Goal: Task Accomplishment & Management: Use online tool/utility

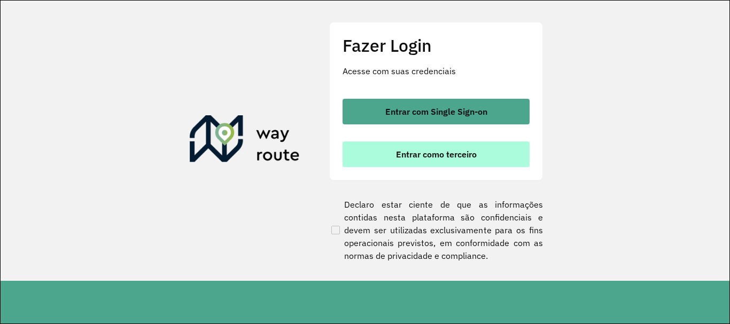
click at [387, 143] on button "Entrar como terceiro" at bounding box center [435, 155] width 187 height 26
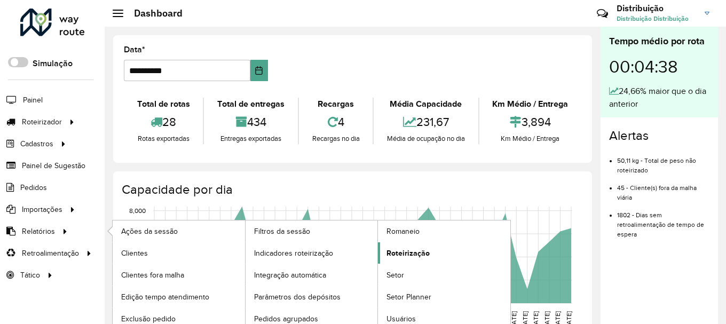
click at [425, 248] on span "Roteirização" at bounding box center [408, 253] width 43 height 11
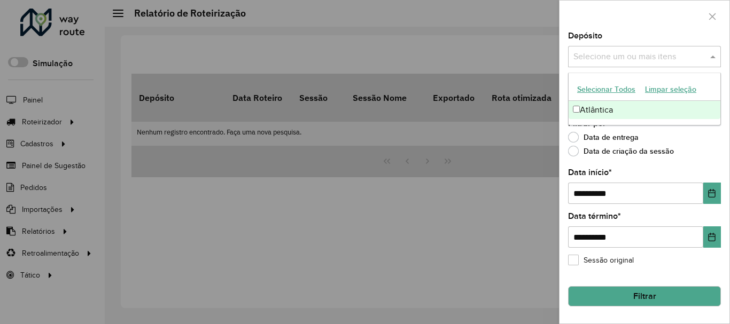
drag, startPoint x: 639, startPoint y: 57, endPoint x: 637, endPoint y: 94, distance: 36.9
click at [639, 58] on input "text" at bounding box center [638, 57] width 137 height 13
click at [614, 111] on div "Atlântica" at bounding box center [644, 110] width 152 height 18
click at [711, 197] on icon "Choose Date" at bounding box center [711, 193] width 9 height 9
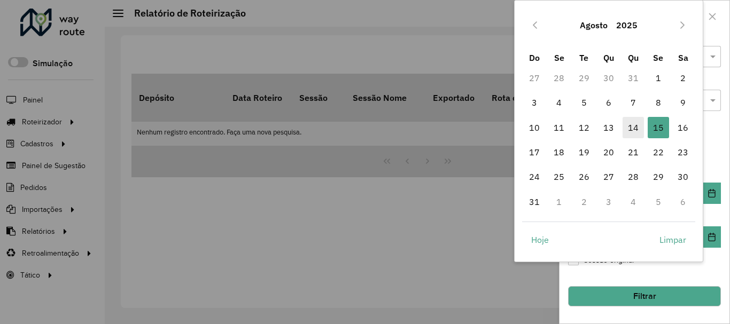
click at [632, 128] on span "14" at bounding box center [632, 127] width 21 height 21
type input "**********"
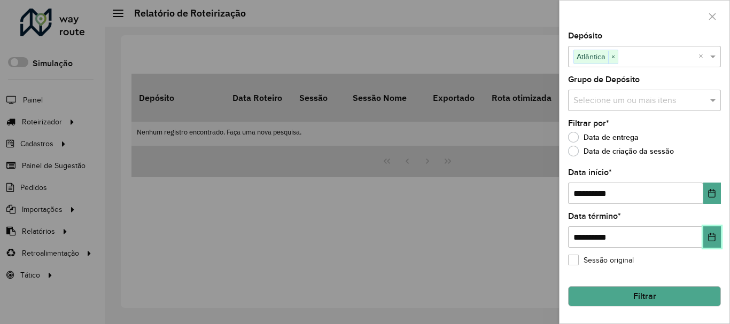
click at [714, 242] on button "Choose Date" at bounding box center [712, 236] width 18 height 21
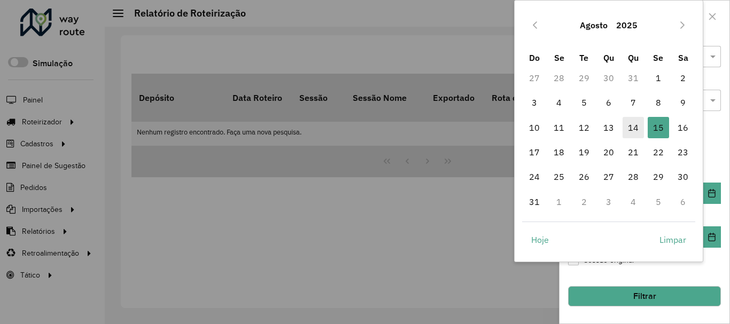
click at [630, 128] on span "14" at bounding box center [632, 127] width 21 height 21
type input "**********"
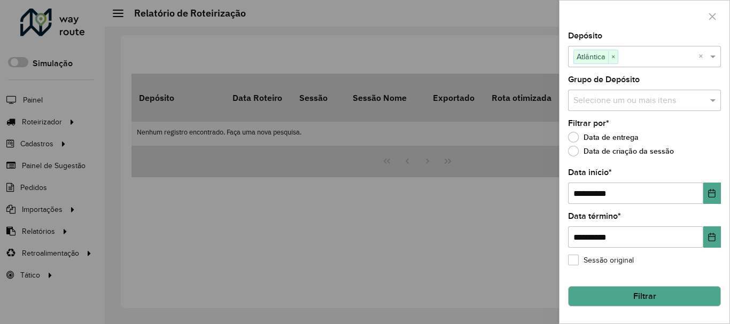
click at [638, 301] on button "Filtrar" at bounding box center [644, 296] width 153 height 20
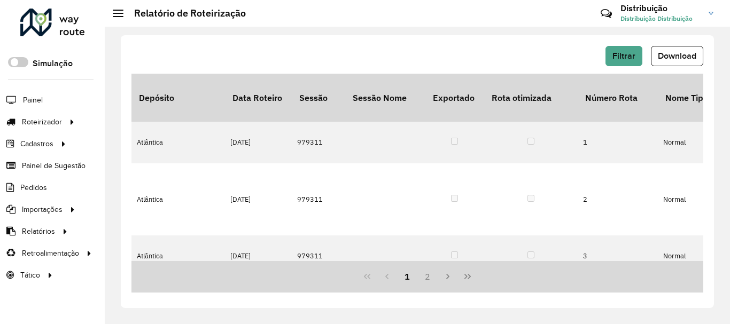
click at [695, 62] on button "Download" at bounding box center [676, 56] width 52 height 20
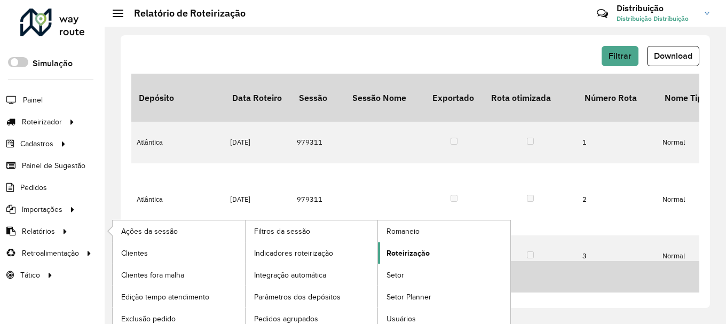
click at [423, 257] on span "Roteirização" at bounding box center [408, 253] width 43 height 11
click at [424, 256] on span "Roteirização" at bounding box center [408, 253] width 43 height 11
click at [419, 256] on span "Roteirização" at bounding box center [408, 253] width 43 height 11
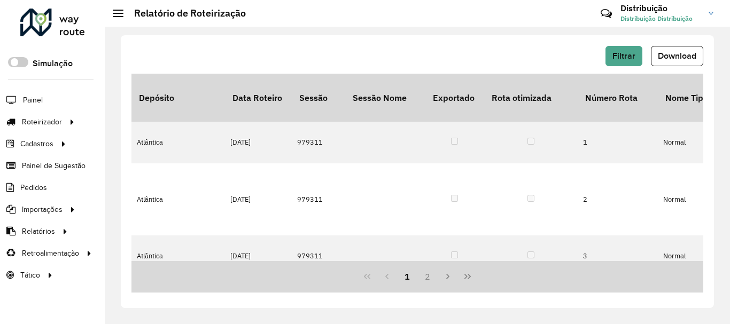
click at [414, 62] on div "Filtrar Download" at bounding box center [416, 56] width 571 height 20
click at [638, 54] on button "Filtrar" at bounding box center [623, 56] width 37 height 20
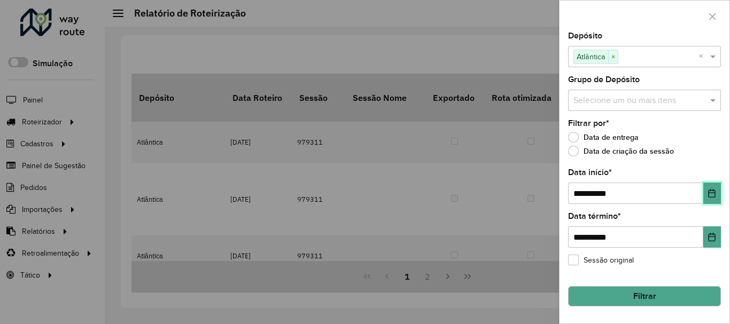
click at [708, 199] on button "Choose Date" at bounding box center [712, 193] width 18 height 21
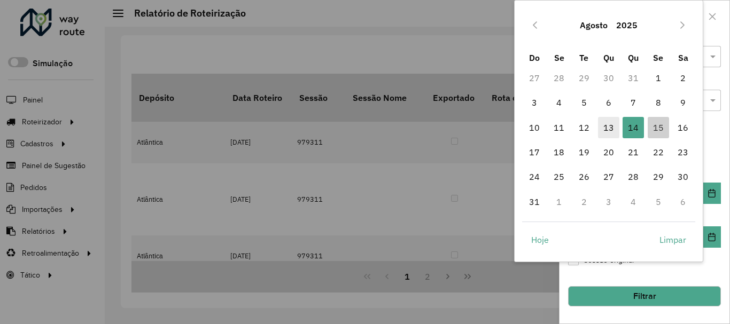
click at [603, 123] on span "13" at bounding box center [608, 127] width 21 height 21
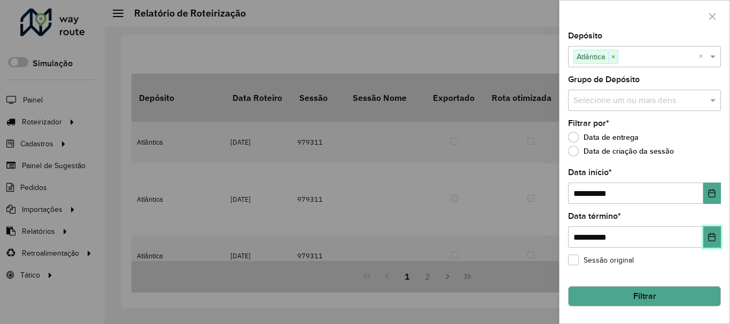
click at [706, 240] on button "Choose Date" at bounding box center [712, 236] width 18 height 21
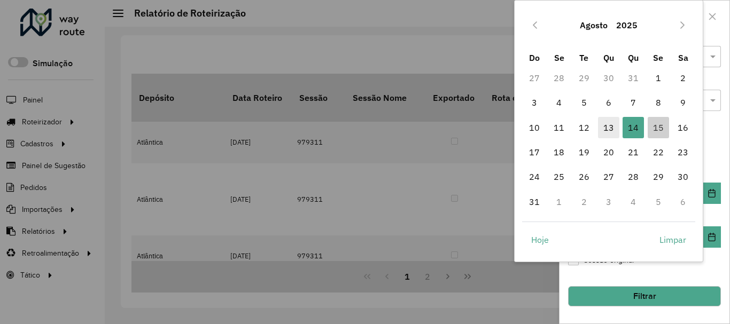
click at [607, 131] on span "13" at bounding box center [608, 127] width 21 height 21
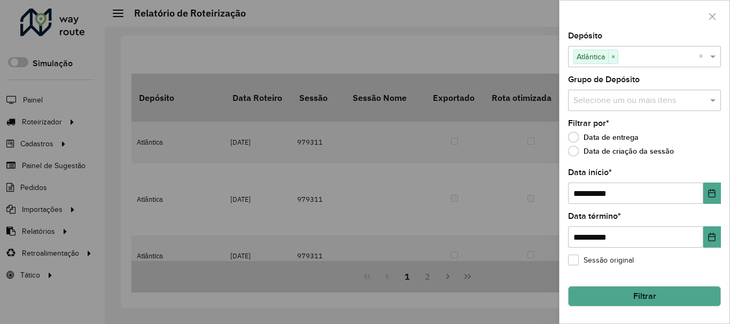
click at [665, 298] on button "Filtrar" at bounding box center [644, 296] width 153 height 20
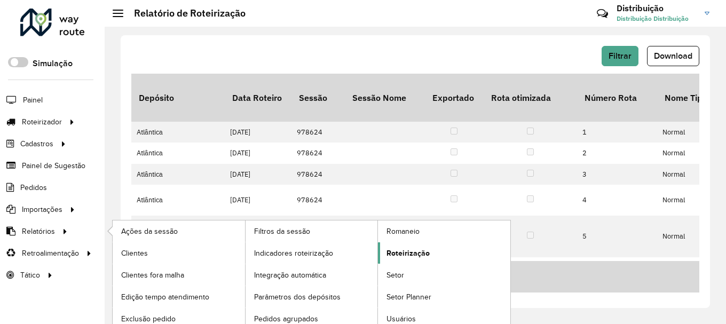
click at [407, 259] on link "Roteirização" at bounding box center [444, 252] width 132 height 21
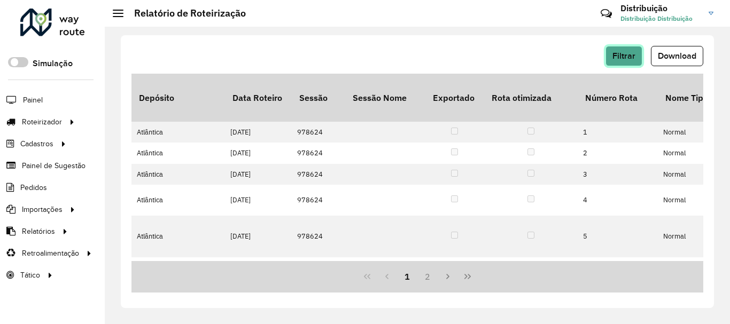
click at [637, 65] on button "Filtrar" at bounding box center [623, 56] width 37 height 20
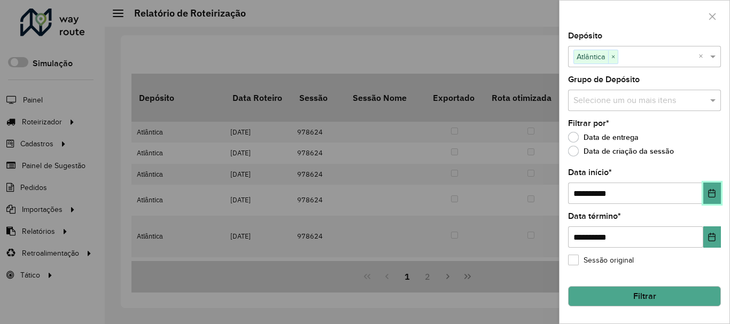
click at [714, 199] on button "Choose Date" at bounding box center [712, 193] width 18 height 21
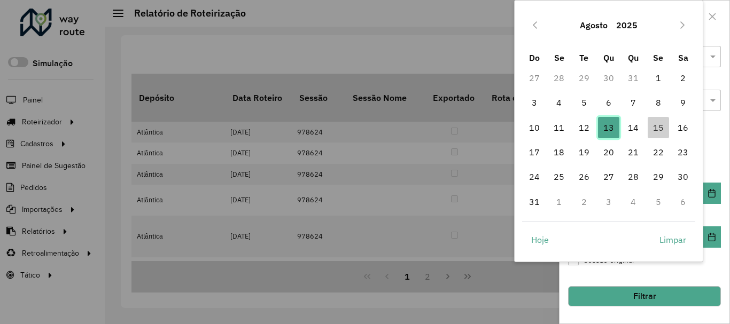
click at [611, 130] on span "13" at bounding box center [608, 127] width 21 height 21
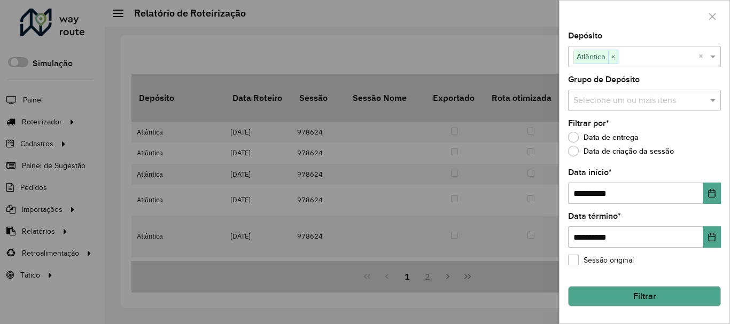
click at [649, 291] on button "Filtrar" at bounding box center [644, 296] width 153 height 20
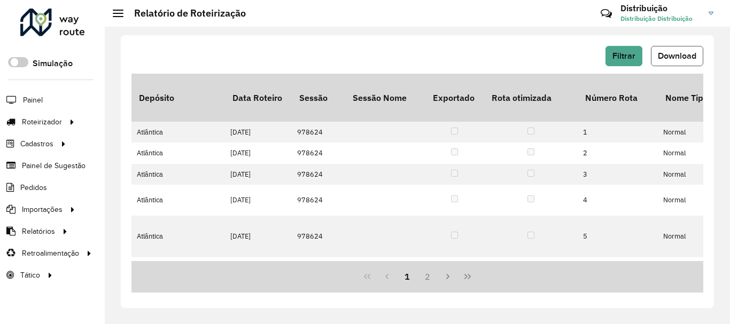
click at [675, 57] on span "Download" at bounding box center [676, 55] width 38 height 9
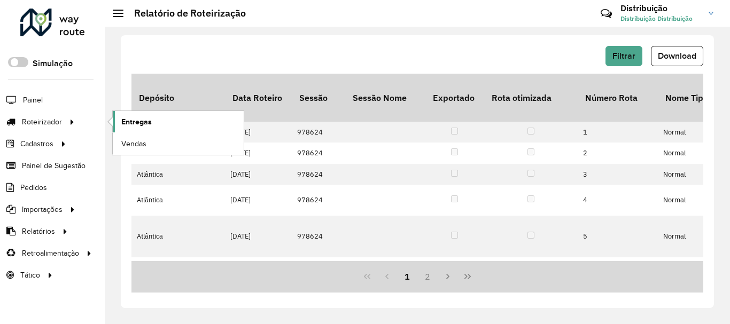
click at [152, 121] on link "Entregas" at bounding box center [178, 121] width 131 height 21
click at [136, 122] on span "Entregas" at bounding box center [136, 121] width 30 height 11
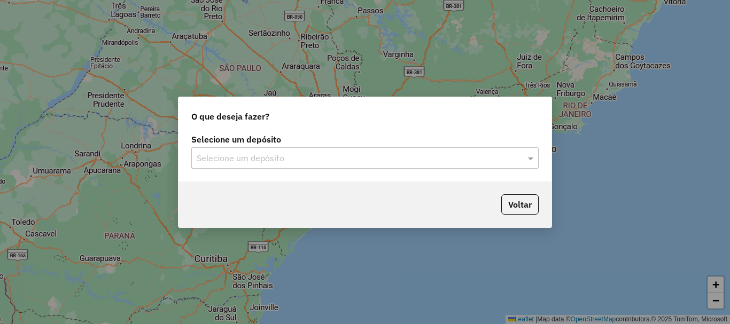
click at [260, 162] on input "text" at bounding box center [354, 158] width 315 height 13
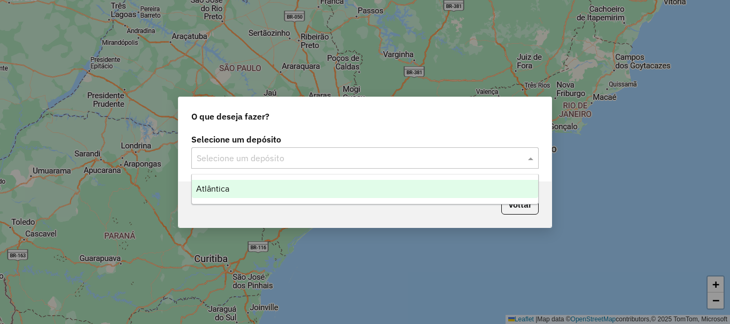
click at [256, 196] on ng-dropdown-panel "Atlântica" at bounding box center [364, 189] width 347 height 30
click at [256, 194] on div "Atlântica" at bounding box center [365, 189] width 346 height 18
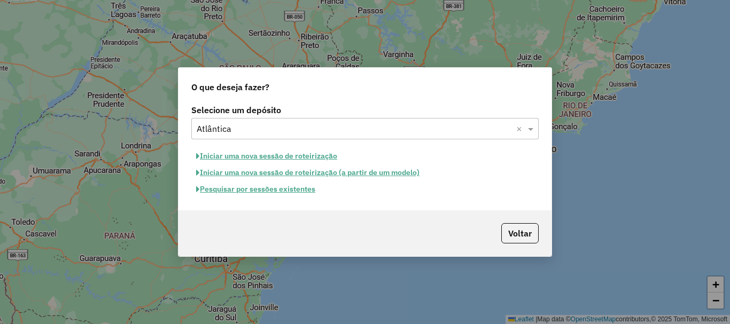
click at [254, 194] on button "Pesquisar por sessões existentes" at bounding box center [255, 189] width 129 height 17
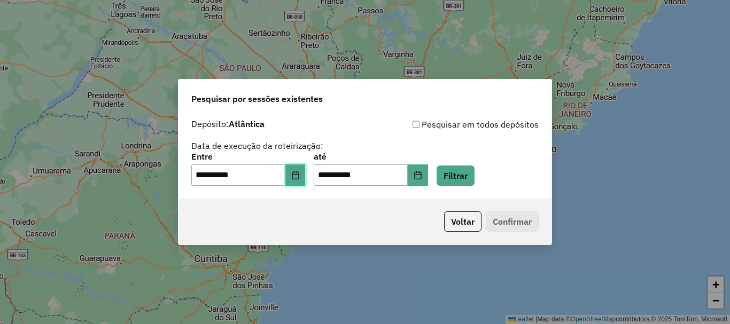
click at [296, 178] on button "Choose Date" at bounding box center [295, 174] width 20 height 21
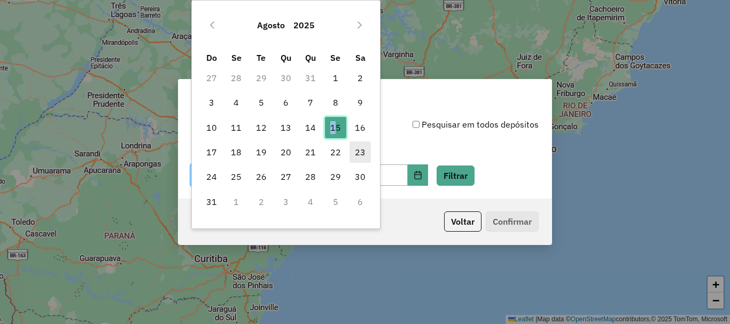
drag, startPoint x: 332, startPoint y: 130, endPoint x: 355, endPoint y: 151, distance: 30.6
click at [334, 129] on span "15" at bounding box center [335, 127] width 21 height 21
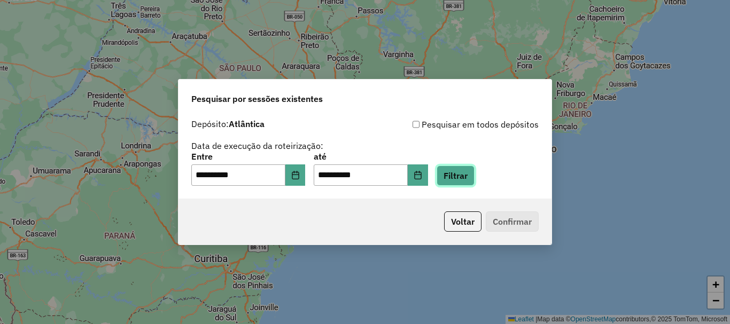
click at [465, 171] on button "Filtrar" at bounding box center [455, 176] width 38 height 20
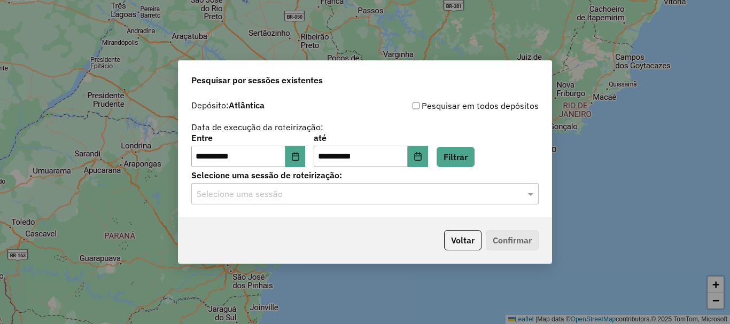
click at [293, 192] on input "text" at bounding box center [354, 194] width 315 height 13
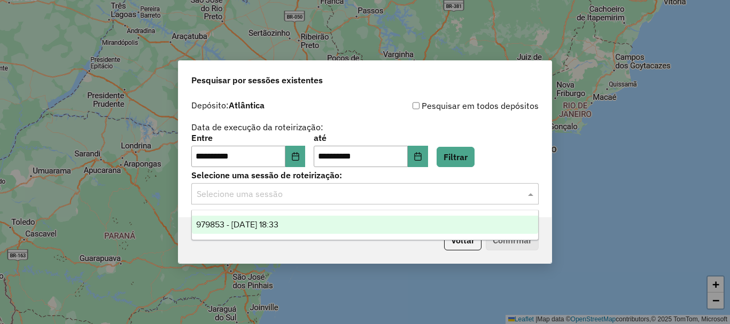
click at [281, 219] on div "979853 - 15/08/2025 18:33" at bounding box center [365, 225] width 346 height 18
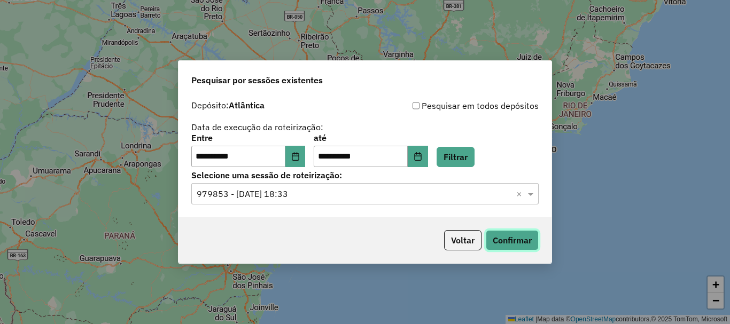
click at [528, 237] on button "Confirmar" at bounding box center [511, 240] width 53 height 20
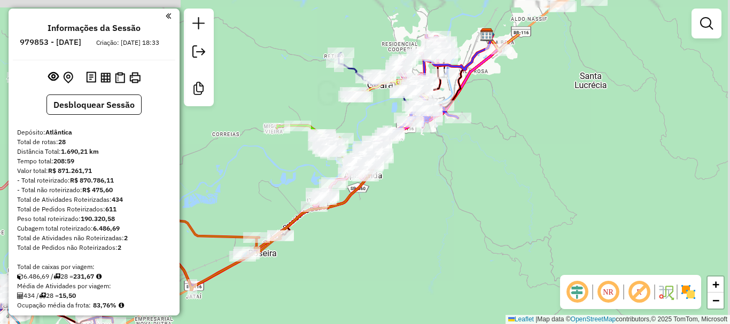
drag, startPoint x: 432, startPoint y: 197, endPoint x: 403, endPoint y: 226, distance: 40.8
click at [403, 243] on div "Janela de atendimento Grade de atendimento Capacidade Transportadoras Veículos …" at bounding box center [365, 162] width 730 height 324
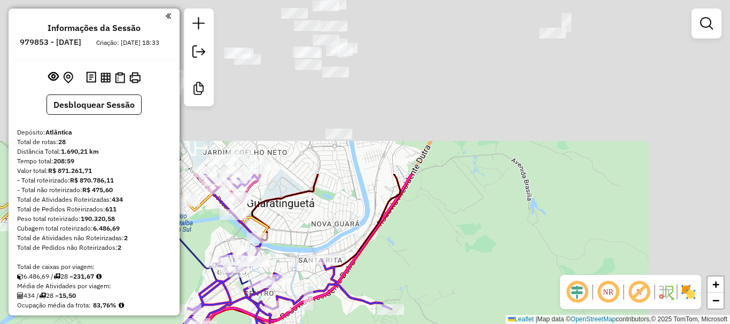
drag, startPoint x: 539, startPoint y: 61, endPoint x: 381, endPoint y: 270, distance: 261.9
click at [382, 278] on div "Janela de atendimento Grade de atendimento Capacidade Transportadoras Veículos …" at bounding box center [365, 162] width 730 height 324
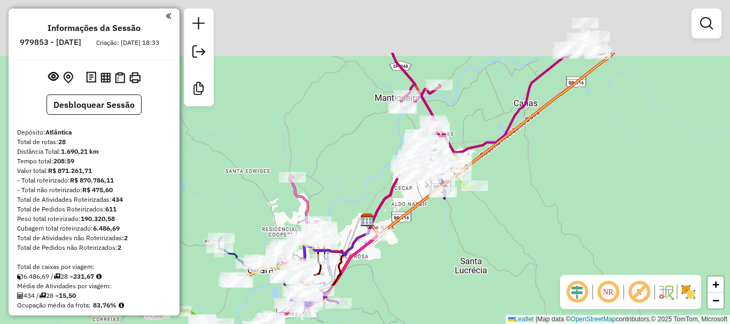
drag, startPoint x: 492, startPoint y: 158, endPoint x: 443, endPoint y: 222, distance: 80.8
click at [443, 222] on div "Janela de atendimento Grade de atendimento Capacidade Transportadoras Veículos …" at bounding box center [365, 162] width 730 height 324
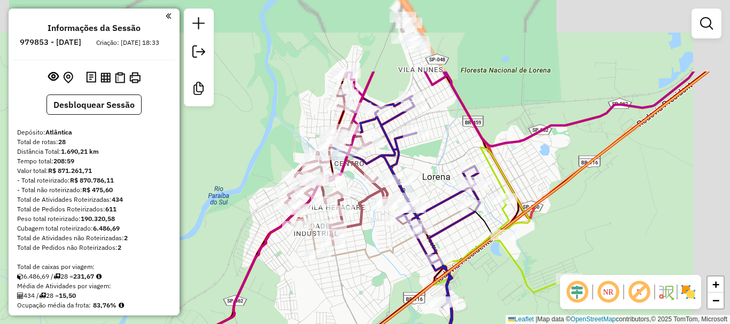
drag, startPoint x: 414, startPoint y: 226, endPoint x: 375, endPoint y: 293, distance: 76.8
click at [375, 293] on div "Janela de atendimento Grade de atendimento Capacidade Transportadoras Veículos …" at bounding box center [365, 162] width 730 height 324
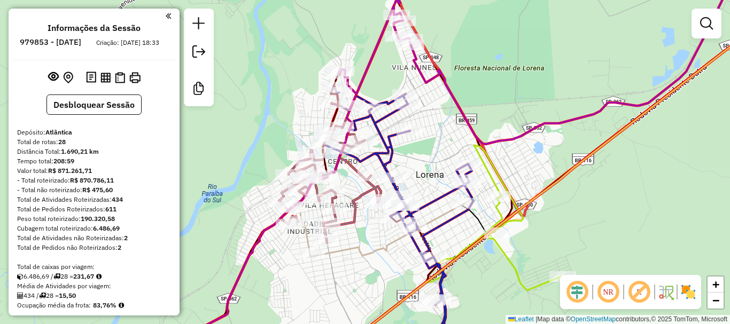
drag, startPoint x: 437, startPoint y: 130, endPoint x: 433, endPoint y: 122, distance: 9.6
click at [433, 122] on div "Janela de atendimento Grade de atendimento Capacidade Transportadoras Veículos …" at bounding box center [365, 162] width 730 height 324
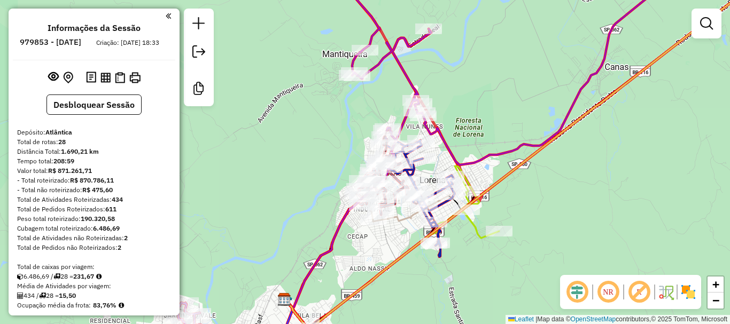
drag, startPoint x: 556, startPoint y: 209, endPoint x: 507, endPoint y: 201, distance: 49.3
click at [507, 201] on div "Janela de atendimento Grade de atendimento Capacidade Transportadoras Veículos …" at bounding box center [365, 162] width 730 height 324
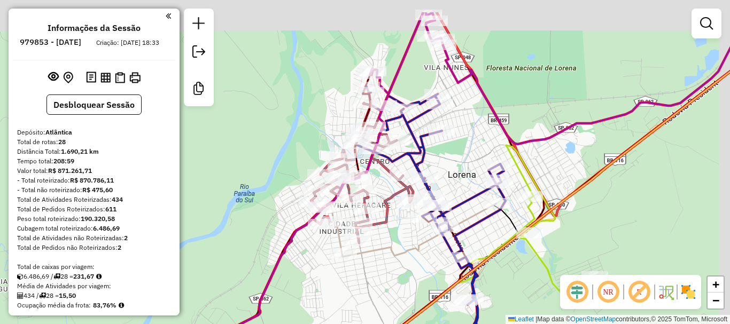
drag, startPoint x: 398, startPoint y: 220, endPoint x: 386, endPoint y: 265, distance: 46.5
click at [386, 265] on div "Janela de atendimento Grade de atendimento Capacidade Transportadoras Veículos …" at bounding box center [365, 162] width 730 height 324
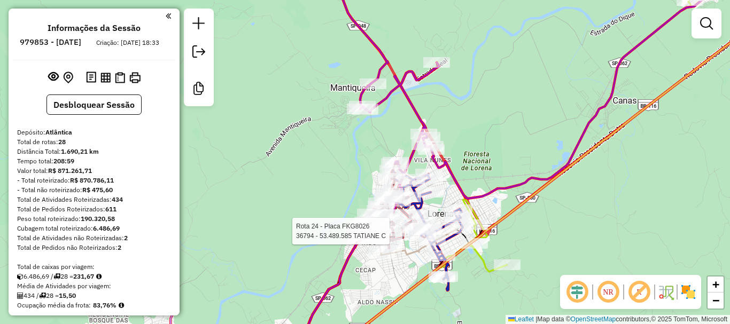
select select "**********"
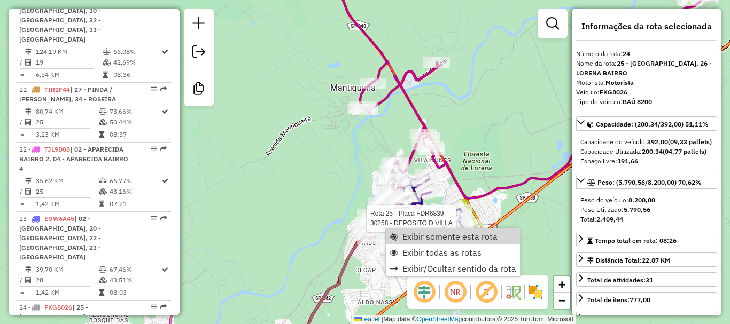
scroll to position [1960, 0]
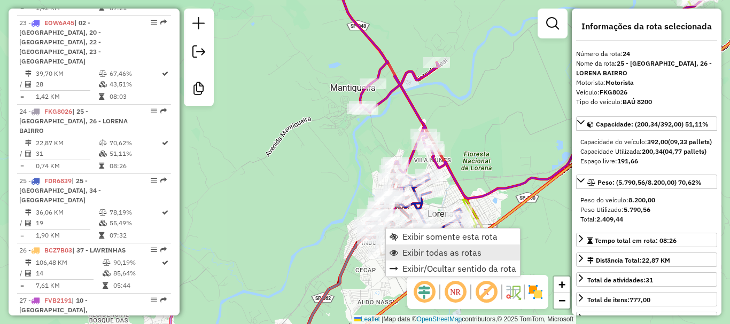
click at [433, 254] on span "Exibir todas as rotas" at bounding box center [441, 252] width 79 height 9
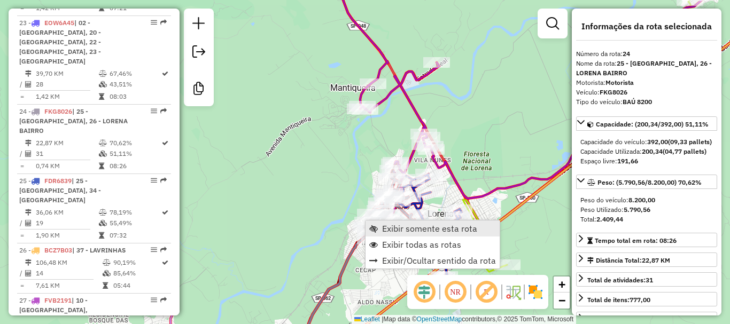
click at [398, 225] on span "Exibir somente esta rota" at bounding box center [429, 228] width 95 height 9
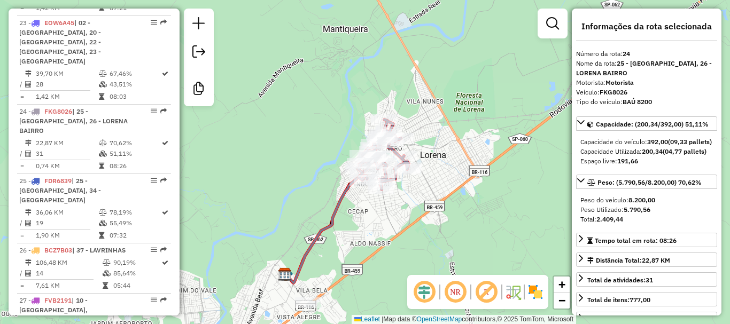
drag, startPoint x: 412, startPoint y: 182, endPoint x: 395, endPoint y: 221, distance: 42.6
click at [395, 221] on div "Janela de atendimento Grade de atendimento Capacidade Transportadoras Veículos …" at bounding box center [365, 162] width 730 height 324
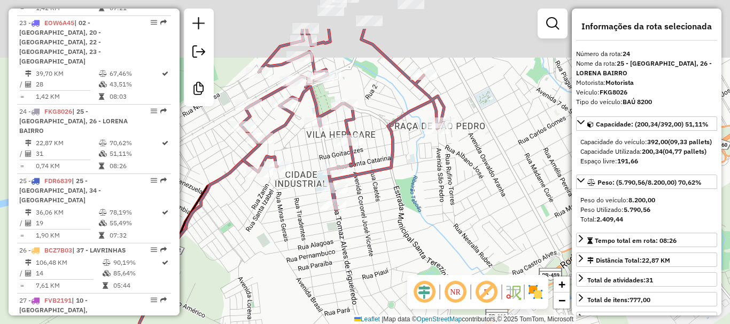
drag, startPoint x: 366, startPoint y: 200, endPoint x: 406, endPoint y: 278, distance: 87.9
click at [406, 278] on div "Janela de atendimento Grade de atendimento Capacidade Transportadoras Veículos …" at bounding box center [365, 162] width 730 height 324
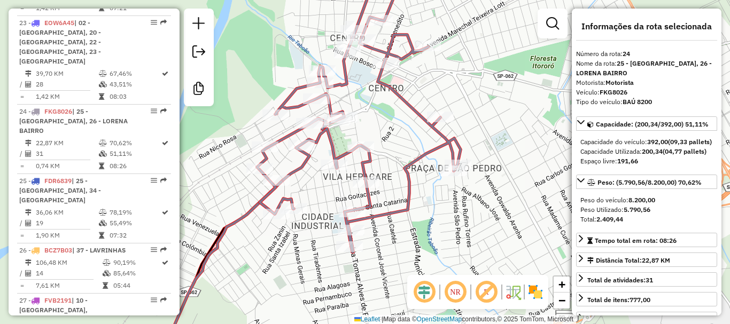
drag, startPoint x: 424, startPoint y: 244, endPoint x: 425, endPoint y: 260, distance: 16.6
click at [425, 260] on div "Janela de atendimento Grade de atendimento Capacidade Transportadoras Veículos …" at bounding box center [365, 162] width 730 height 324
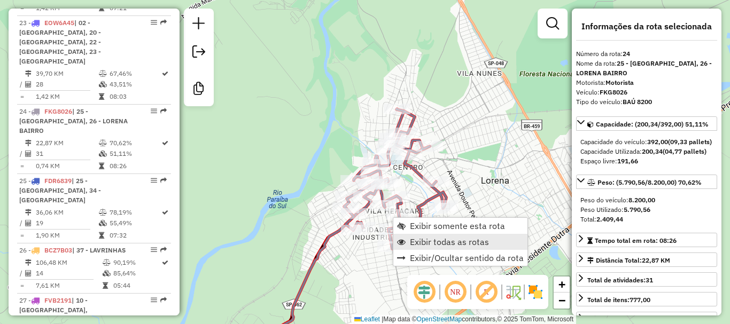
click at [430, 244] on span "Exibir todas as rotas" at bounding box center [449, 242] width 79 height 9
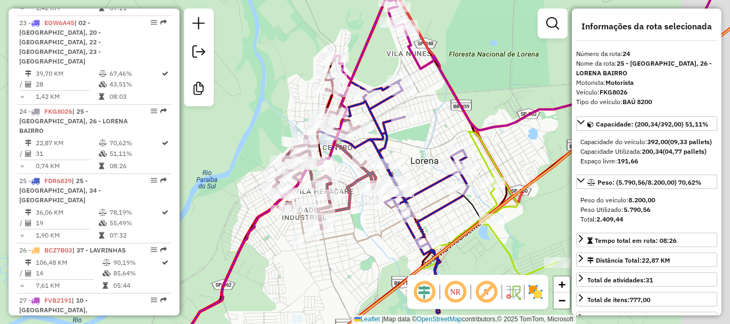
drag, startPoint x: 381, startPoint y: 248, endPoint x: 346, endPoint y: 236, distance: 37.8
click at [345, 237] on icon at bounding box center [372, 216] width 171 height 54
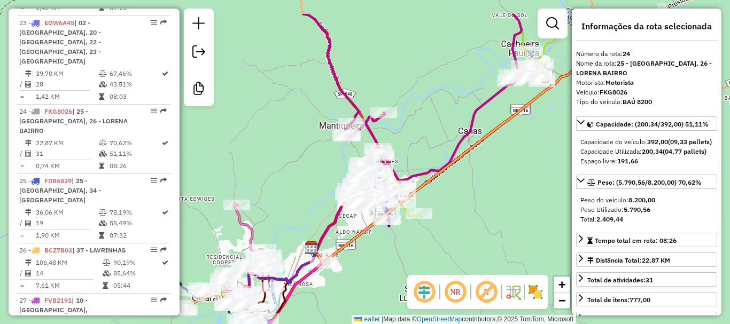
drag, startPoint x: 521, startPoint y: 137, endPoint x: 477, endPoint y: 190, distance: 68.2
click at [483, 194] on div "Janela de atendimento Grade de atendimento Capacidade Transportadoras Veículos …" at bounding box center [365, 162] width 730 height 324
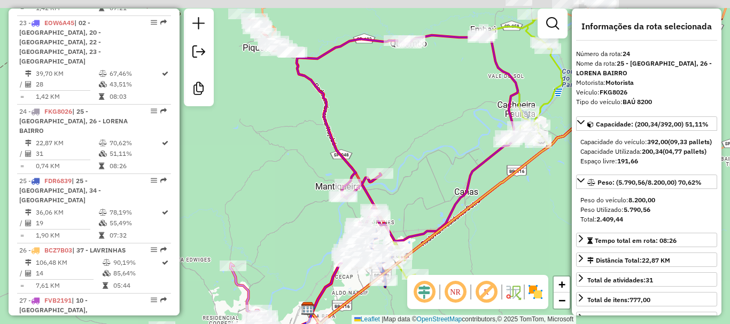
drag, startPoint x: 412, startPoint y: 108, endPoint x: 426, endPoint y: 159, distance: 53.0
click at [426, 159] on div "Janela de atendimento Grade de atendimento Capacidade Transportadoras Veículos …" at bounding box center [365, 162] width 730 height 324
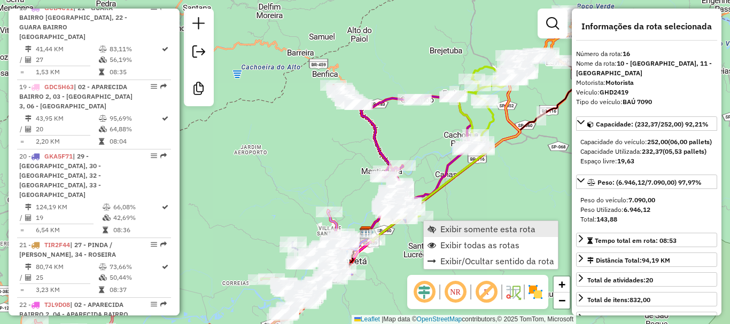
scroll to position [1376, 0]
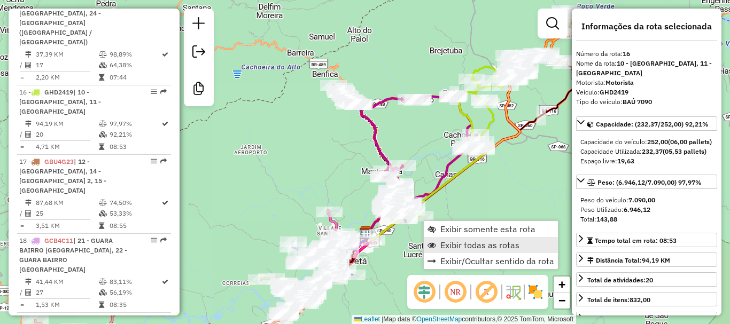
click at [467, 248] on span "Exibir todas as rotas" at bounding box center [479, 245] width 79 height 9
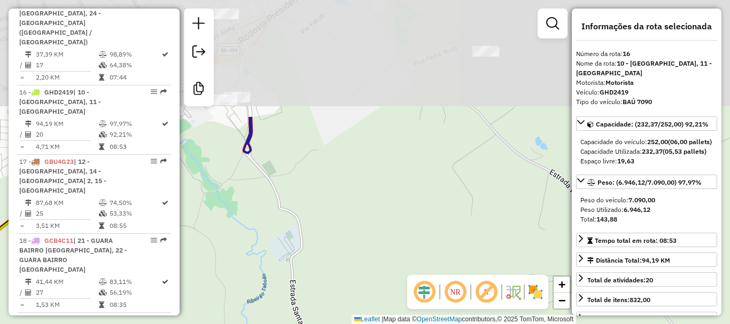
drag, startPoint x: 414, startPoint y: 181, endPoint x: 417, endPoint y: 214, distance: 33.3
click at [436, 293] on hb-router-mapa "Informações da Sessão 979853 - 15/08/2025 Criação: 14/08/2025 18:33 Desbloquear…" at bounding box center [365, 162] width 730 height 324
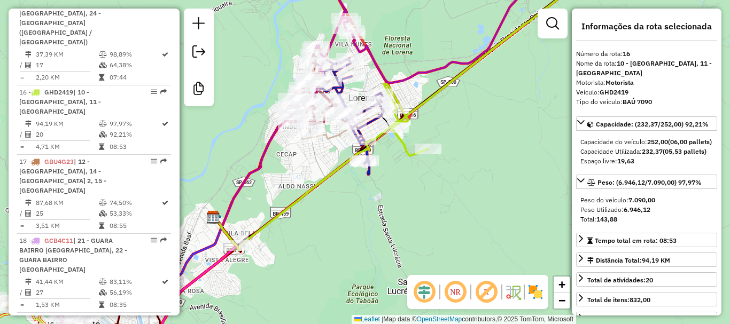
drag, startPoint x: 413, startPoint y: 169, endPoint x: 403, endPoint y: 187, distance: 21.1
click at [403, 187] on div "Janela de atendimento Grade de atendimento Capacidade Transportadoras Veículos …" at bounding box center [365, 162] width 730 height 324
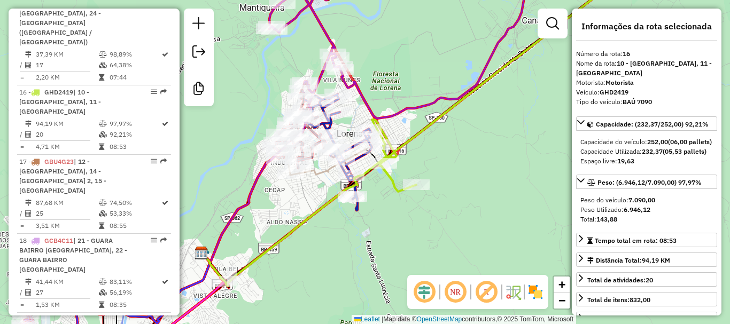
drag, startPoint x: 403, startPoint y: 187, endPoint x: 406, endPoint y: 218, distance: 31.7
click at [402, 218] on div "Janela de atendimento Grade de atendimento Capacidade Transportadoras Veículos …" at bounding box center [365, 162] width 730 height 324
